Goal: Information Seeking & Learning: Learn about a topic

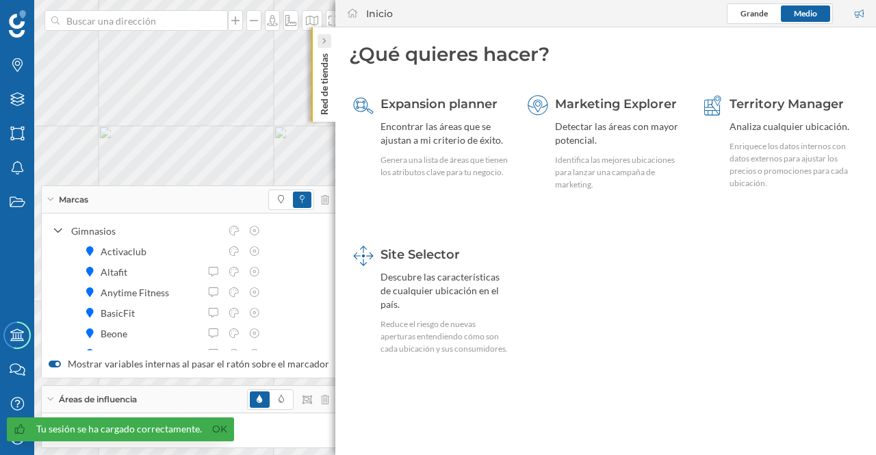
click at [326, 40] on icon at bounding box center [324, 41] width 4 height 7
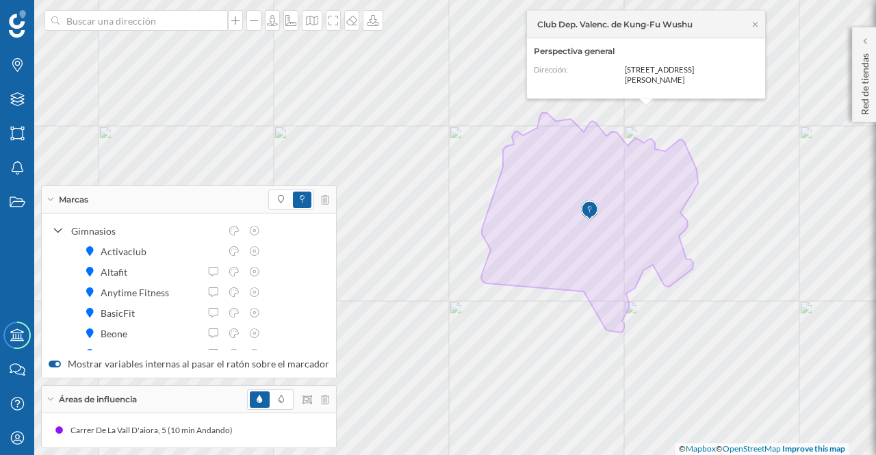
click at [53, 198] on icon at bounding box center [51, 199] width 8 height 3
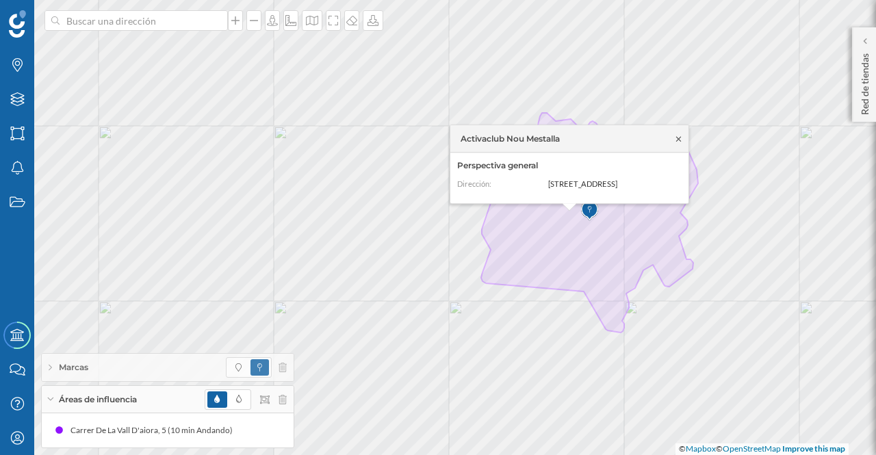
click at [677, 135] on icon at bounding box center [678, 139] width 10 height 8
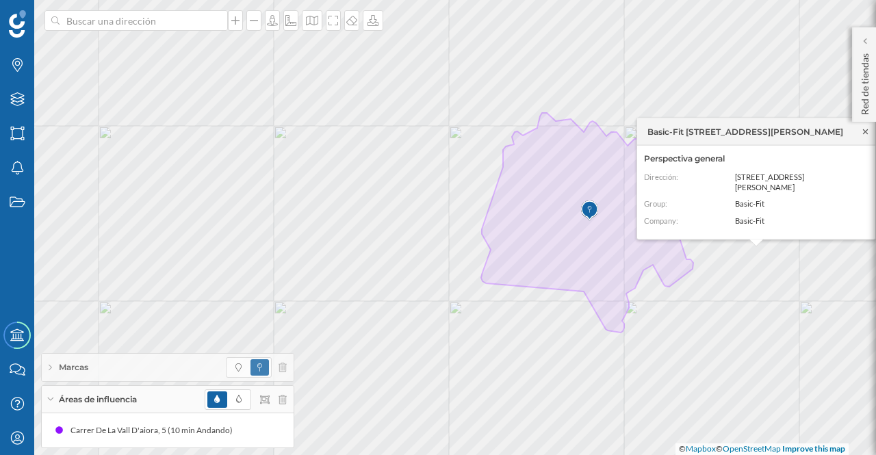
click at [863, 129] on div "Basic-Fit [STREET_ADDRESS][PERSON_NAME]" at bounding box center [756, 131] width 238 height 27
click at [863, 131] on icon at bounding box center [865, 131] width 10 height 8
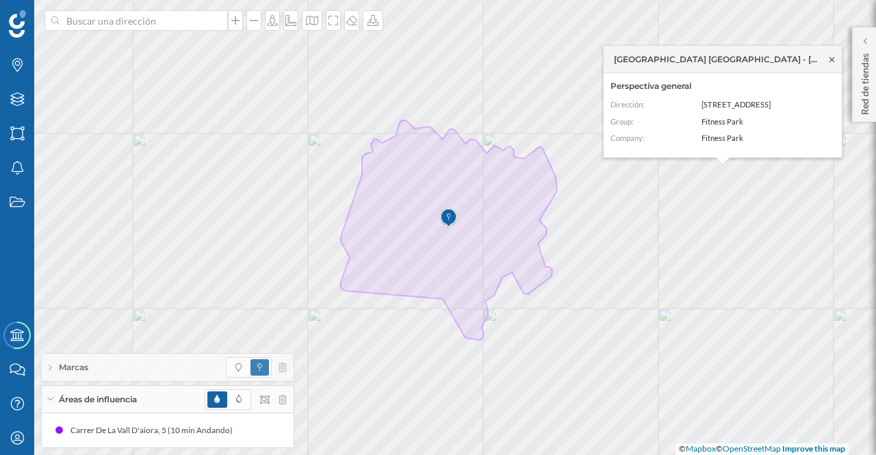
click at [834, 60] on icon at bounding box center [831, 59] width 10 height 8
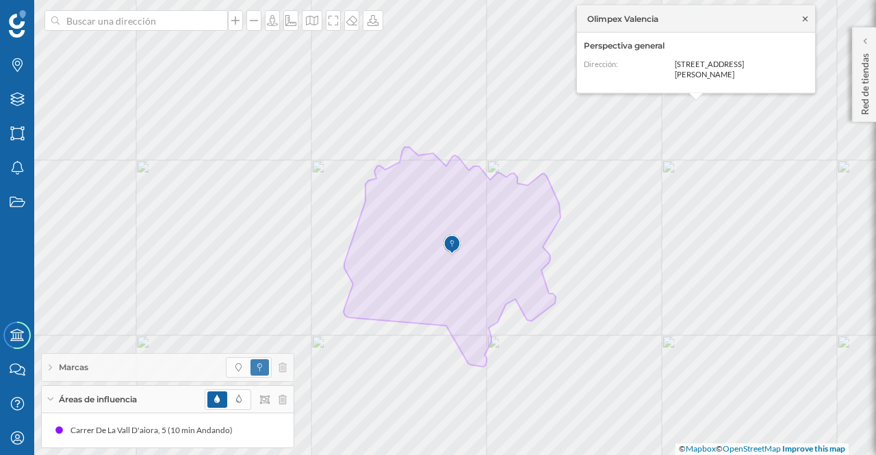
click at [805, 21] on icon at bounding box center [805, 18] width 5 height 5
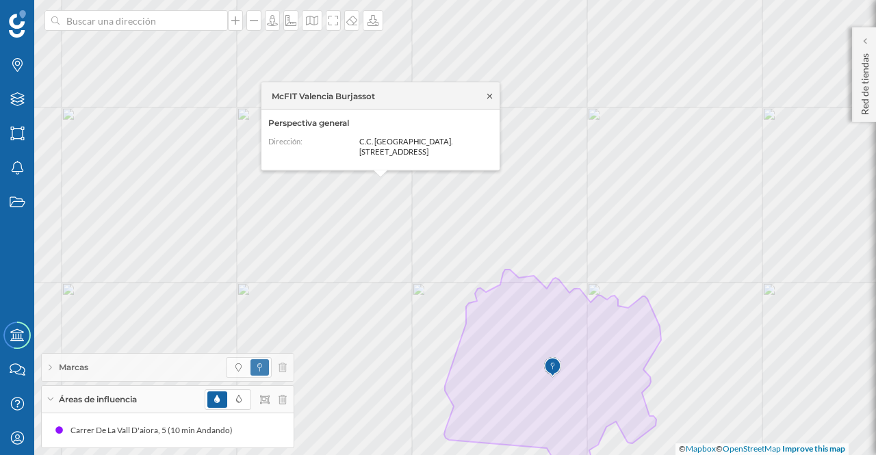
click at [490, 95] on icon at bounding box center [489, 95] width 5 height 5
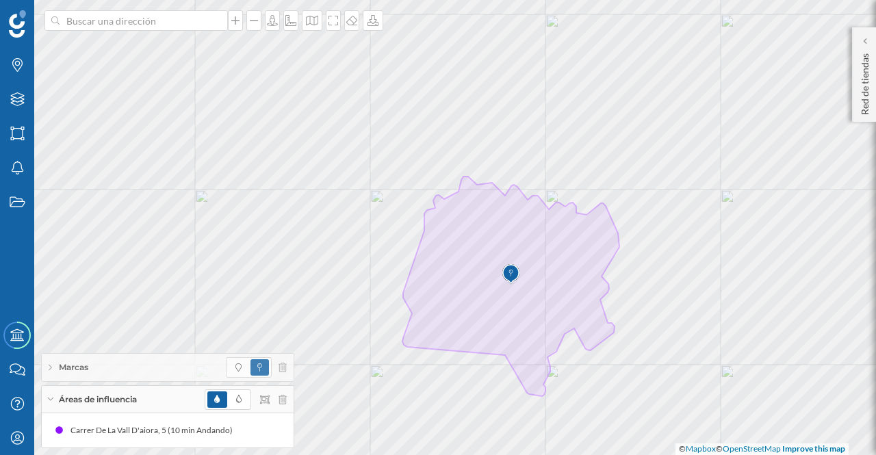
click at [46, 372] on div "Marcas" at bounding box center [168, 367] width 252 height 27
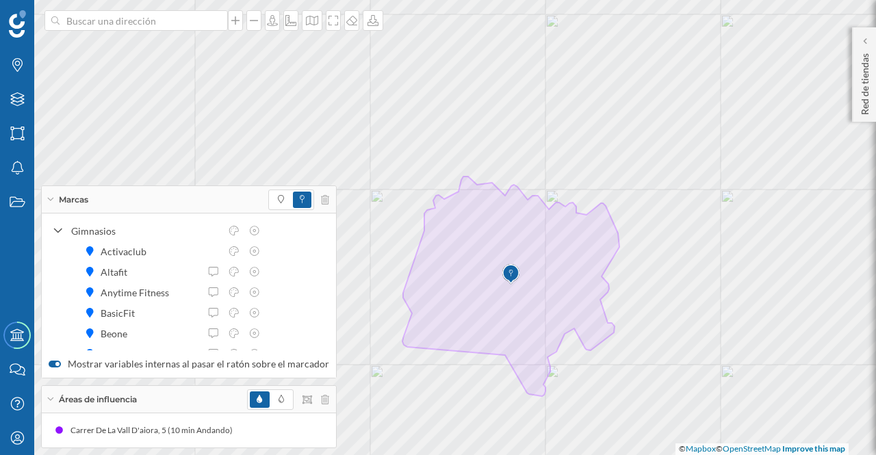
click at [51, 199] on icon at bounding box center [51, 199] width 8 height 3
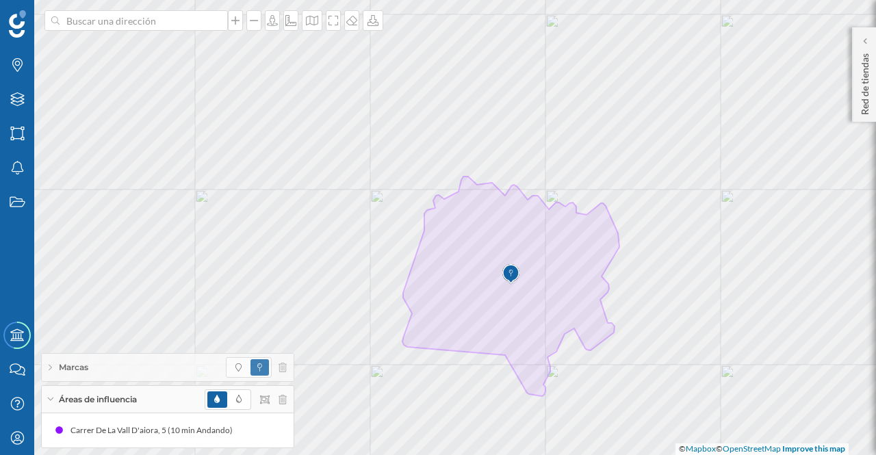
click at [52, 398] on div "Áreas de influencia" at bounding box center [168, 399] width 252 height 27
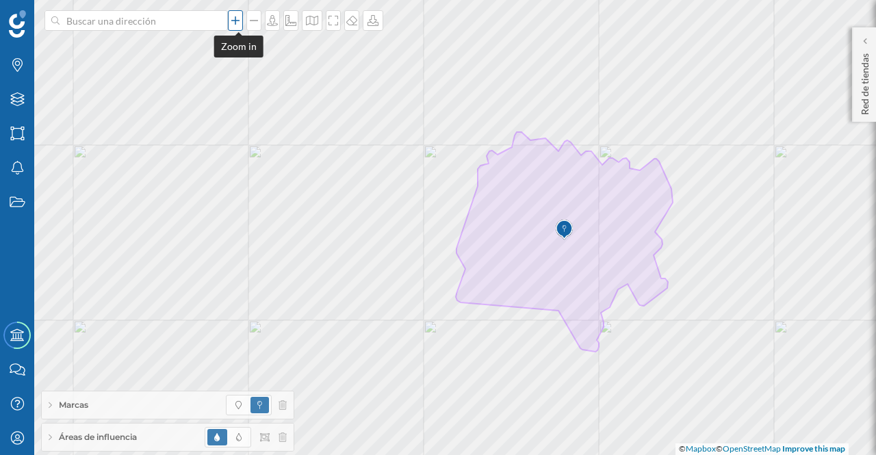
click at [233, 21] on icon at bounding box center [236, 20] width 14 height 11
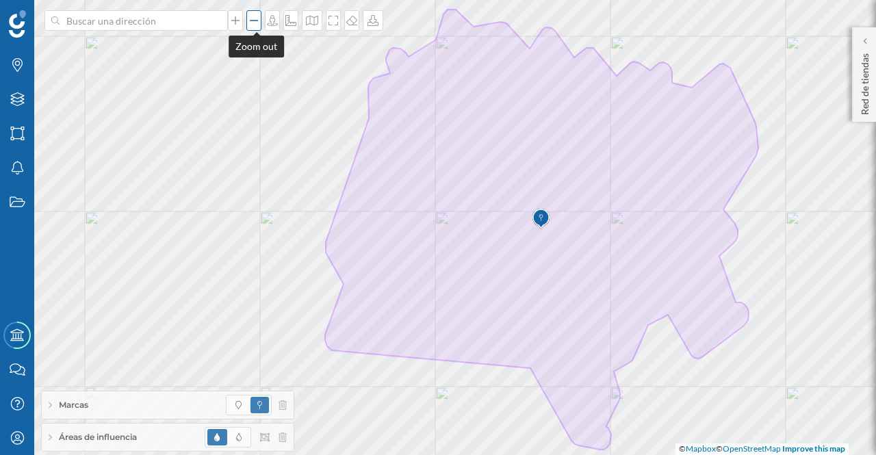
click at [258, 19] on icon at bounding box center [254, 20] width 14 height 11
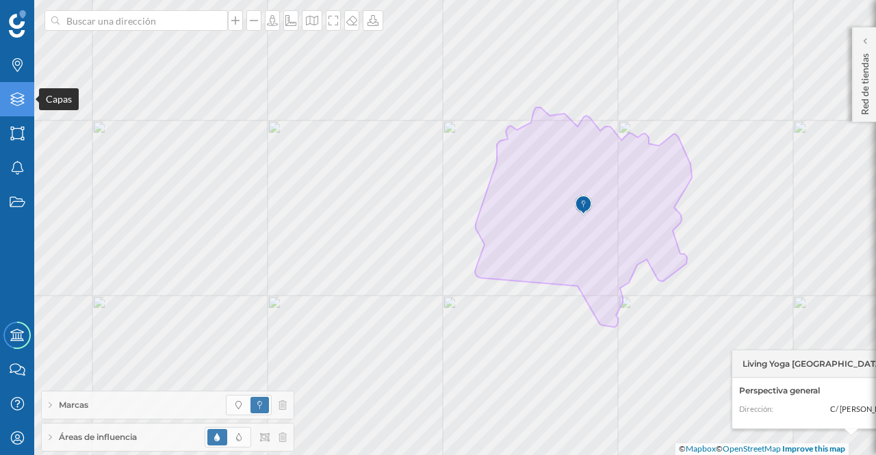
click at [15, 94] on icon at bounding box center [17, 99] width 14 height 14
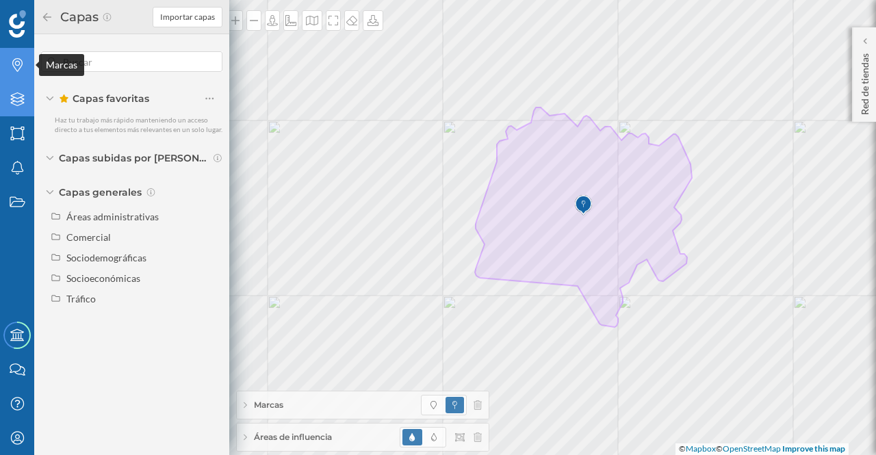
click at [15, 64] on icon at bounding box center [17, 65] width 10 height 14
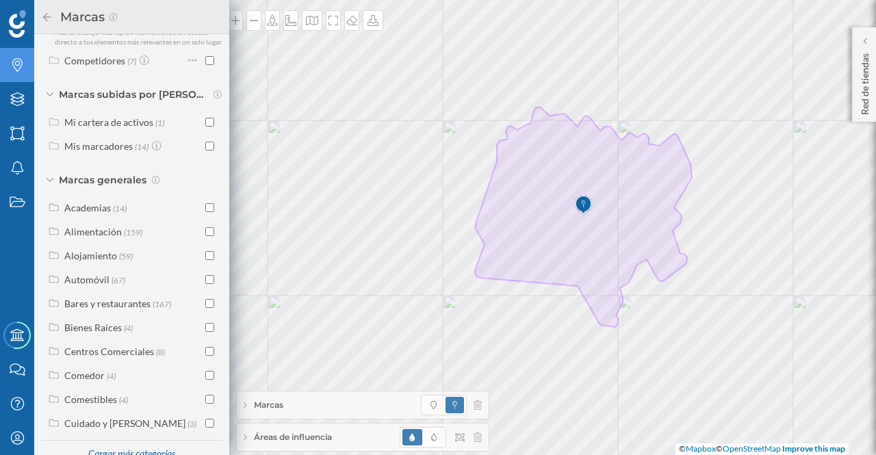
scroll to position [119, 0]
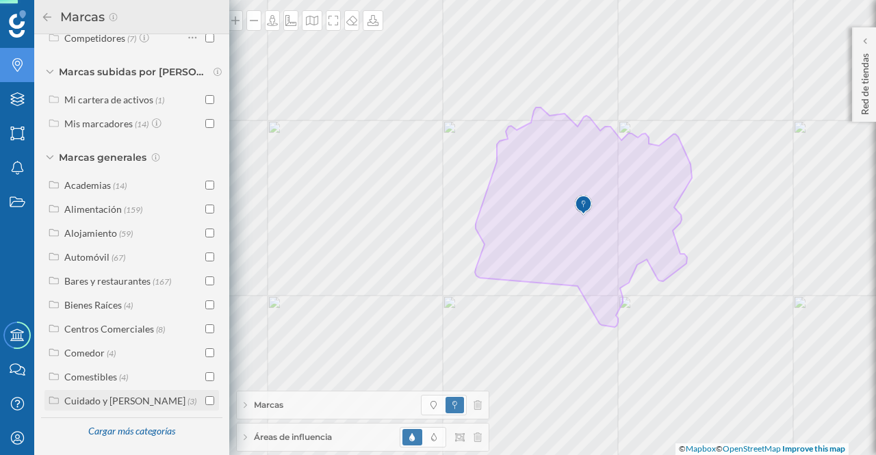
click at [85, 402] on div "Cuidado y [PERSON_NAME]" at bounding box center [124, 401] width 121 height 12
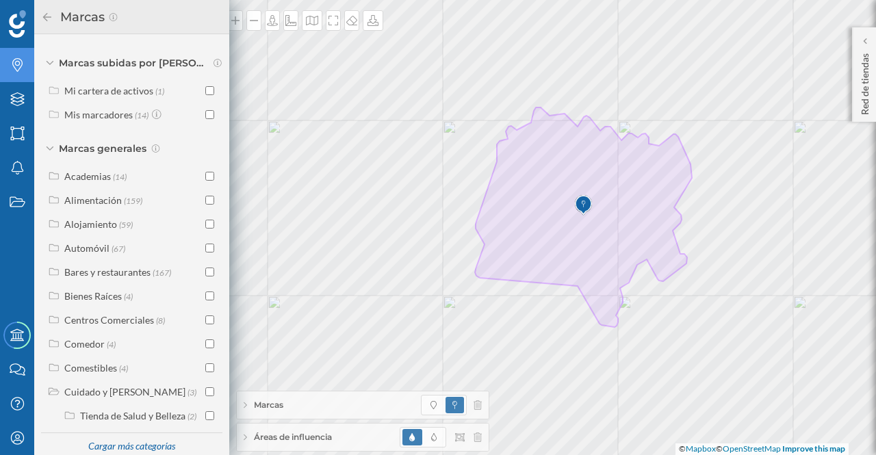
scroll to position [144, 0]
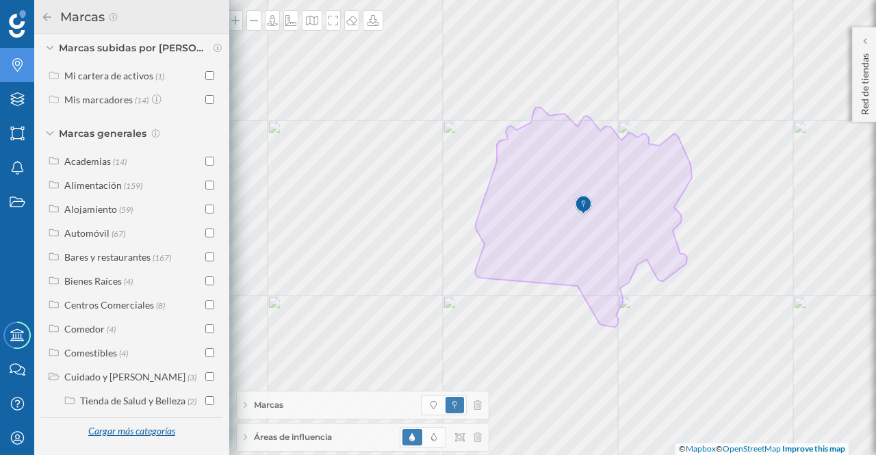
click at [164, 438] on div "Cargar más categorías" at bounding box center [131, 431] width 104 height 21
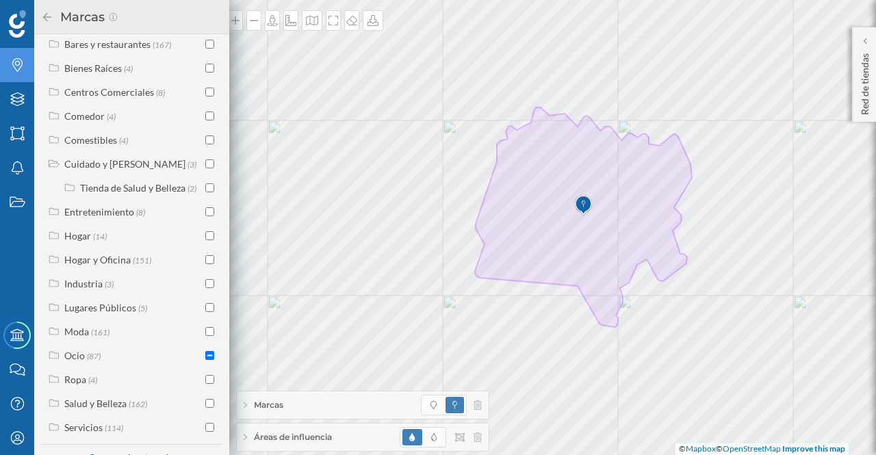
scroll to position [352, 0]
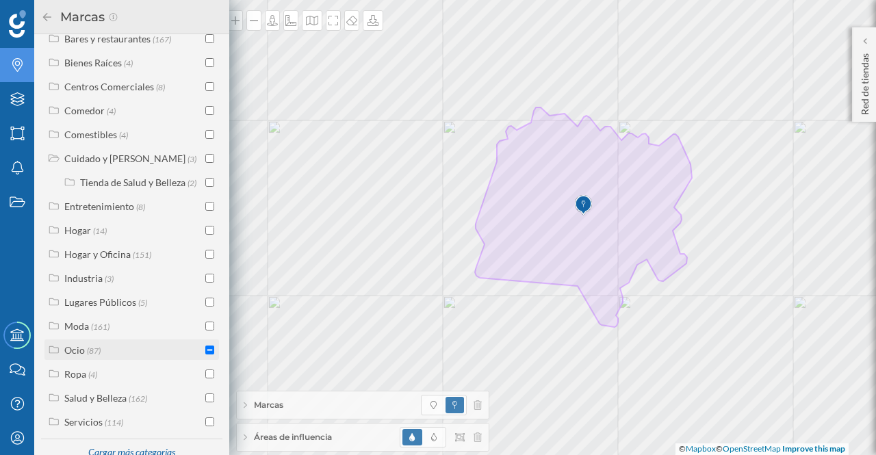
click at [205, 354] on input "checkbox" at bounding box center [209, 350] width 9 height 9
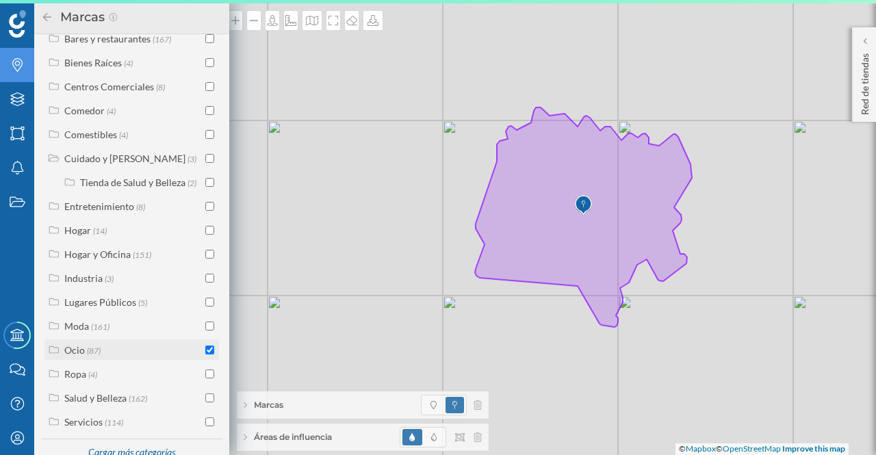
click at [205, 354] on input "checkbox" at bounding box center [209, 350] width 9 height 9
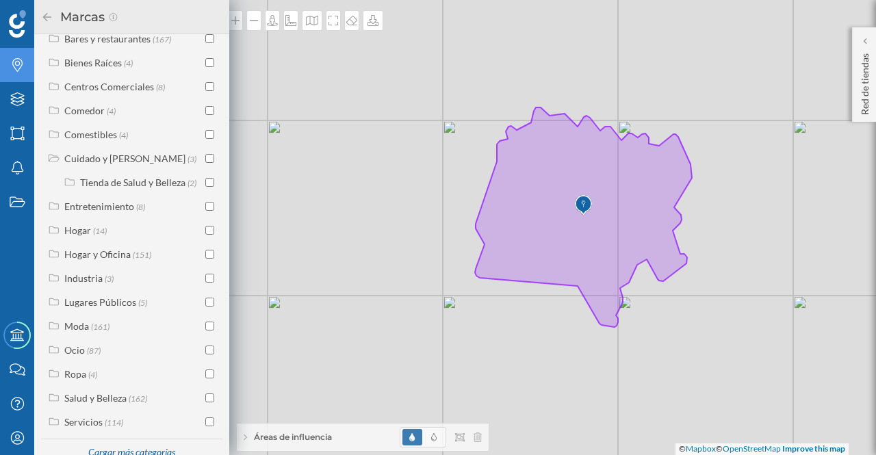
drag, startPoint x: 51, startPoint y: 13, endPoint x: 58, endPoint y: 16, distance: 8.0
click at [51, 12] on icon at bounding box center [47, 17] width 12 height 10
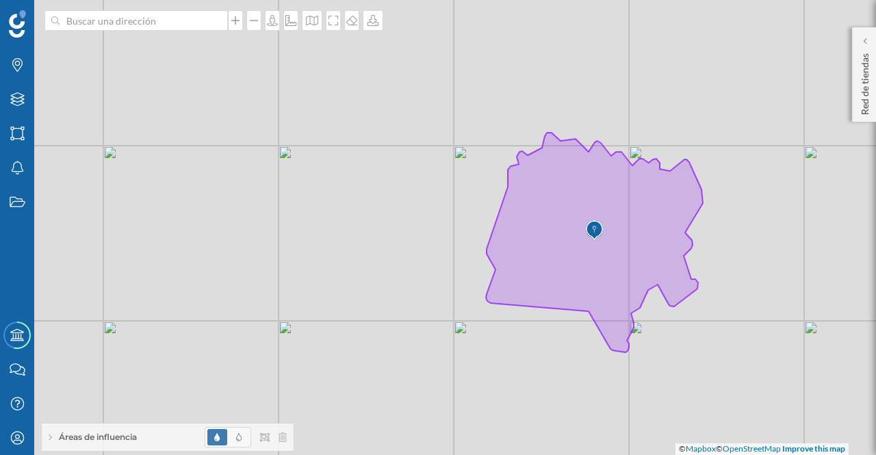
drag, startPoint x: 802, startPoint y: 326, endPoint x: 820, endPoint y: 347, distance: 27.6
click at [820, 347] on div "© Mapbox © OpenStreetMap Improve this map" at bounding box center [438, 227] width 876 height 455
click at [766, 278] on div "© Mapbox © OpenStreetMap Improve this map" at bounding box center [438, 227] width 876 height 455
click at [766, 276] on div "© Mapbox © OpenStreetMap Improve this map" at bounding box center [438, 227] width 876 height 455
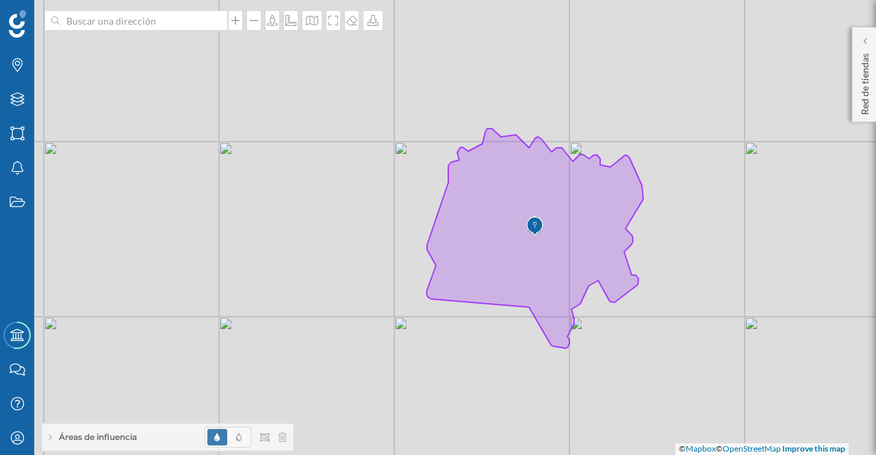
drag, startPoint x: 755, startPoint y: 306, endPoint x: 696, endPoint y: 304, distance: 59.5
click at [696, 304] on div "© Mapbox © OpenStreetMap Improve this map" at bounding box center [438, 227] width 876 height 455
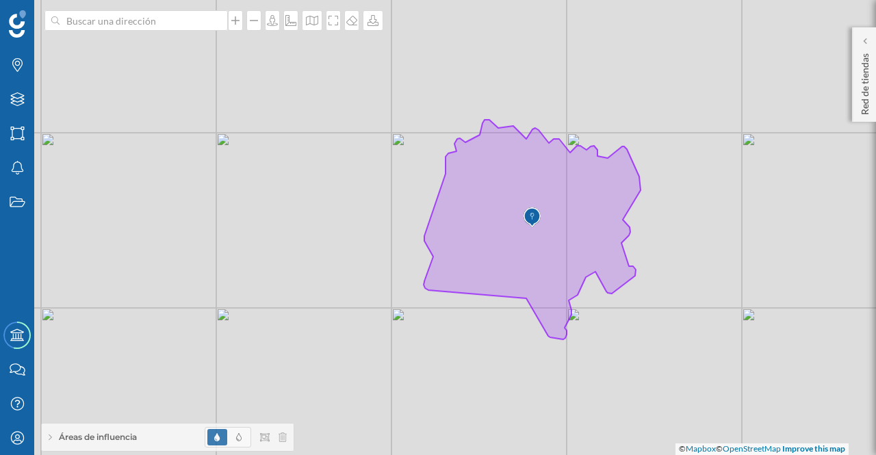
drag, startPoint x: 703, startPoint y: 411, endPoint x: 701, endPoint y: 402, distance: 9.3
click at [701, 402] on div "© Mapbox © OpenStreetMap Improve this map" at bounding box center [438, 227] width 876 height 455
